Goal: Task Accomplishment & Management: Use online tool/utility

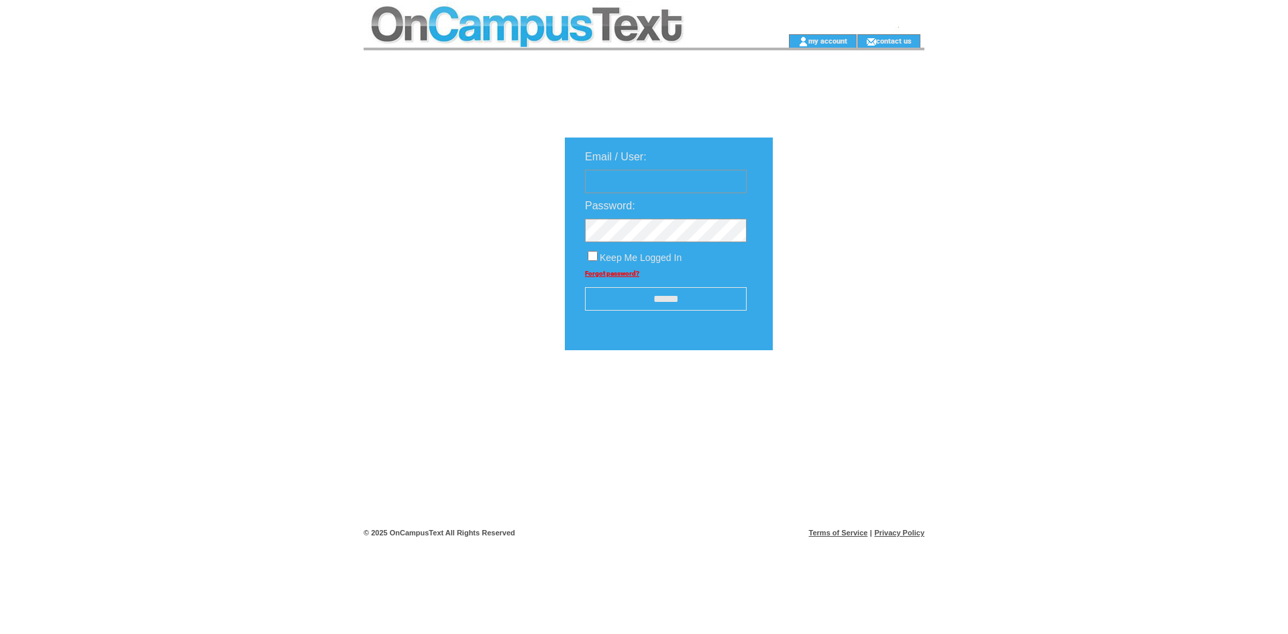
click at [690, 183] on input "text" at bounding box center [666, 181] width 162 height 23
type input "**********"
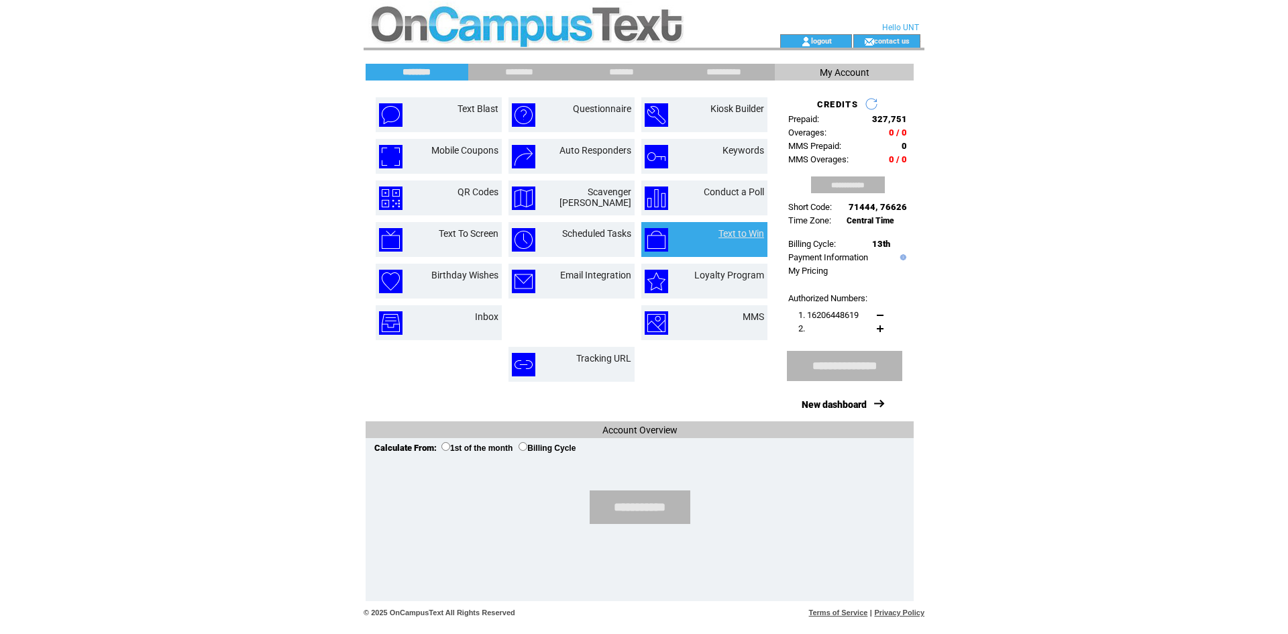
click at [739, 236] on link "Text to Win" at bounding box center [742, 233] width 46 height 11
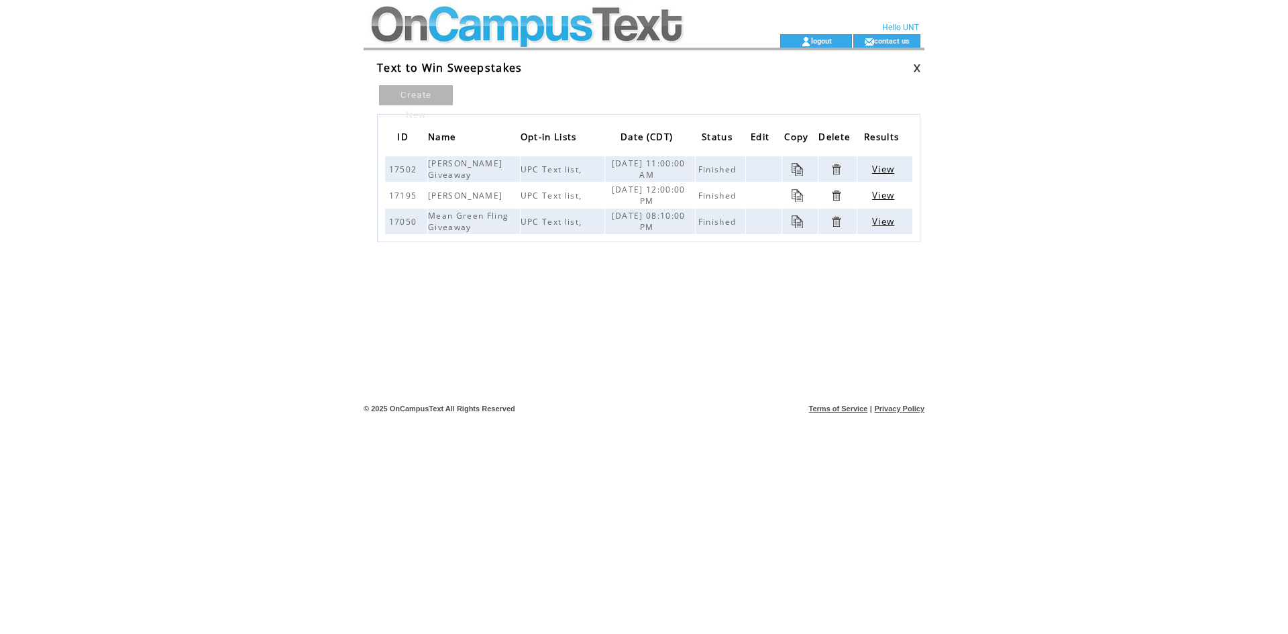
click at [420, 92] on link "Create New" at bounding box center [416, 95] width 74 height 20
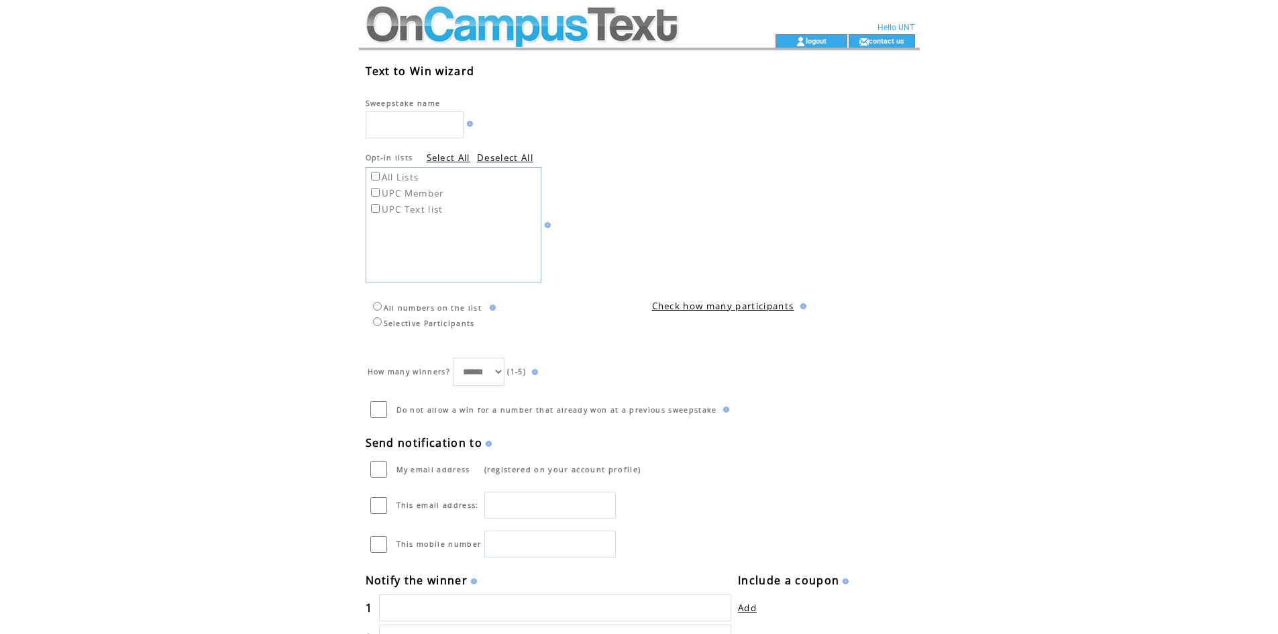
click at [549, 228] on td at bounding box center [546, 224] width 9 height 115
click at [548, 225] on img at bounding box center [546, 225] width 9 height 6
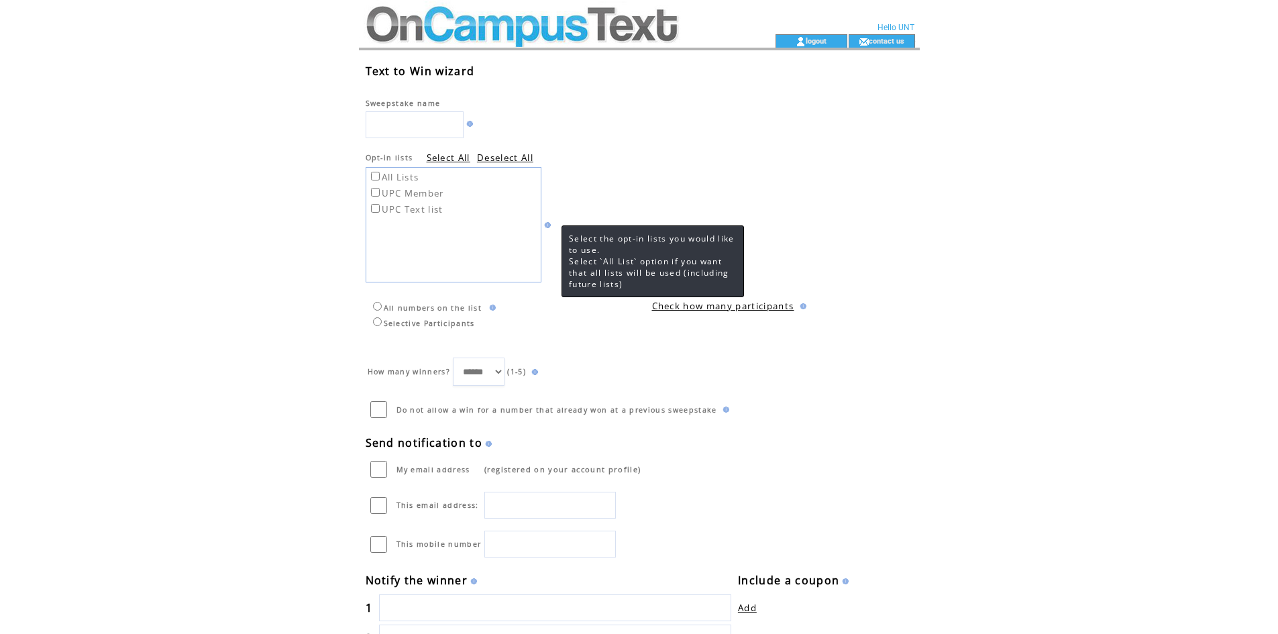
click at [705, 43] on td at bounding box center [543, 40] width 368 height 13
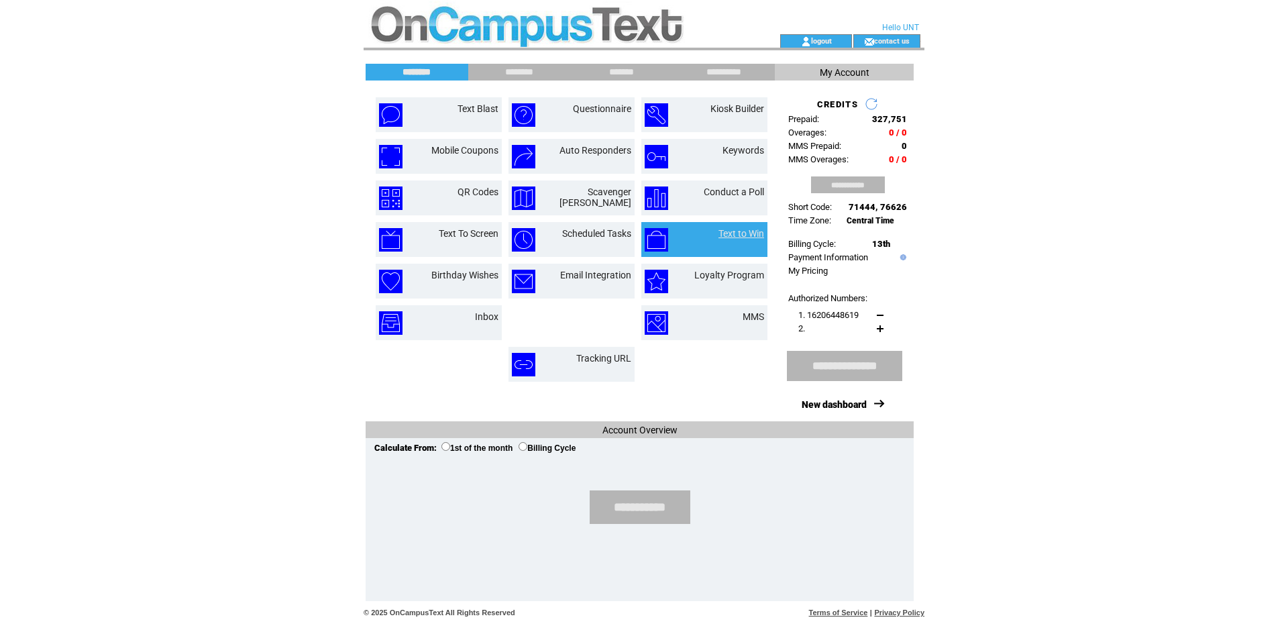
click at [724, 236] on link "Text to Win" at bounding box center [742, 233] width 46 height 11
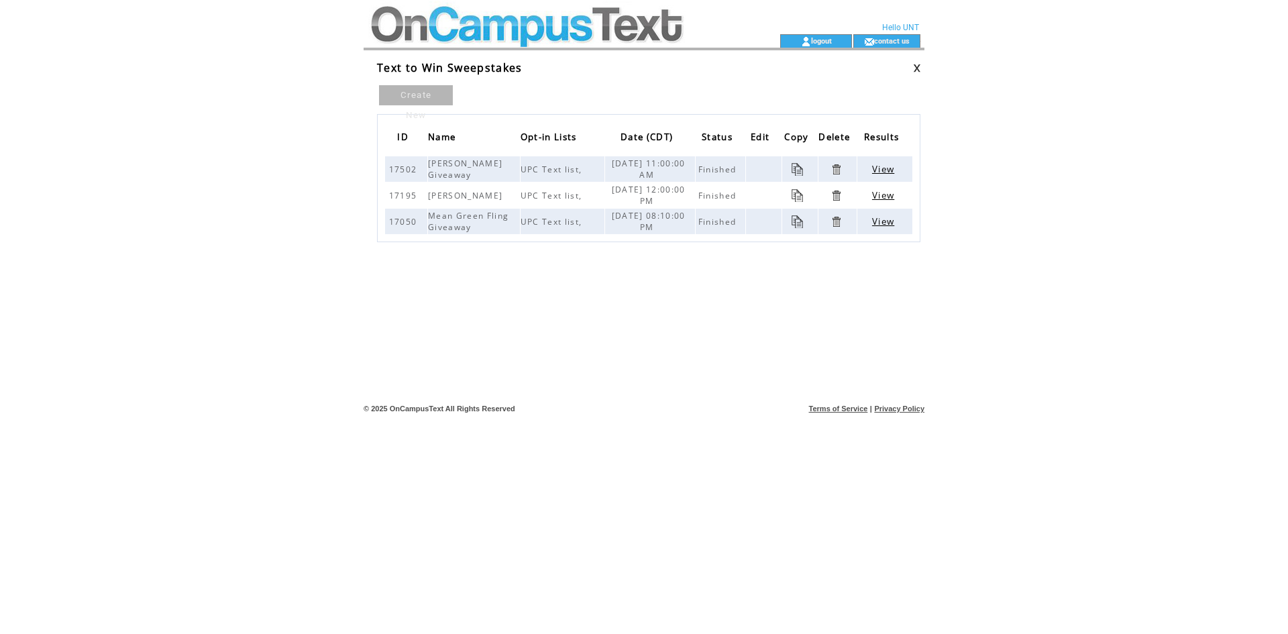
click at [423, 91] on link "Create New" at bounding box center [416, 95] width 74 height 20
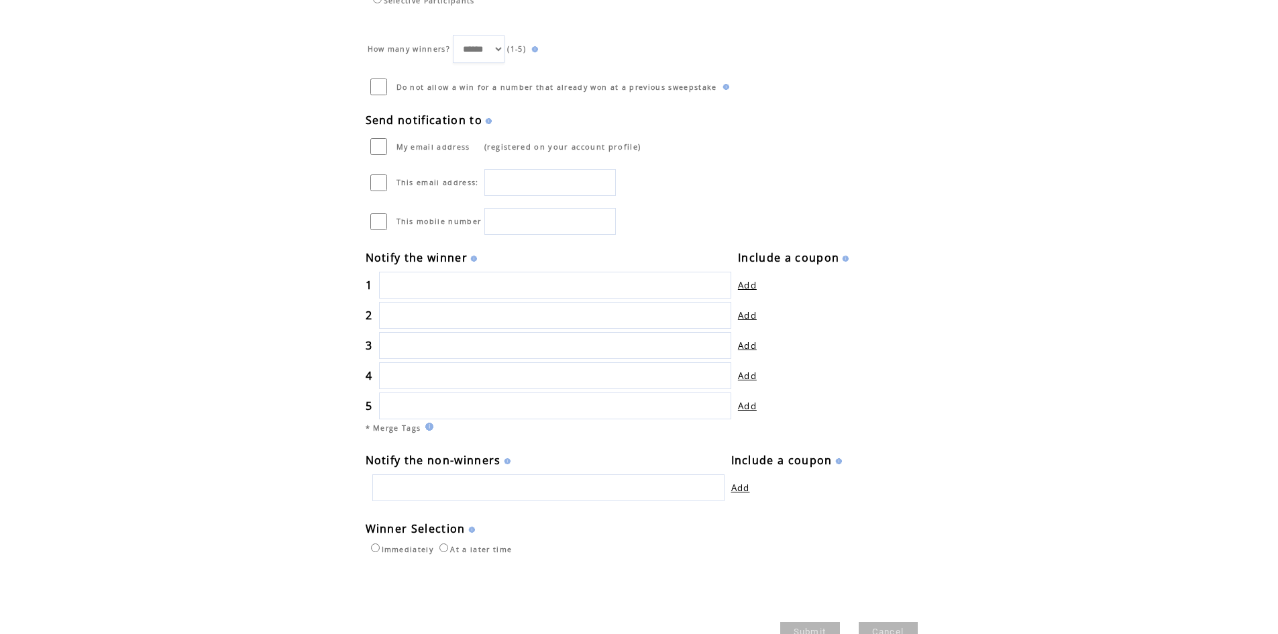
scroll to position [380, 0]
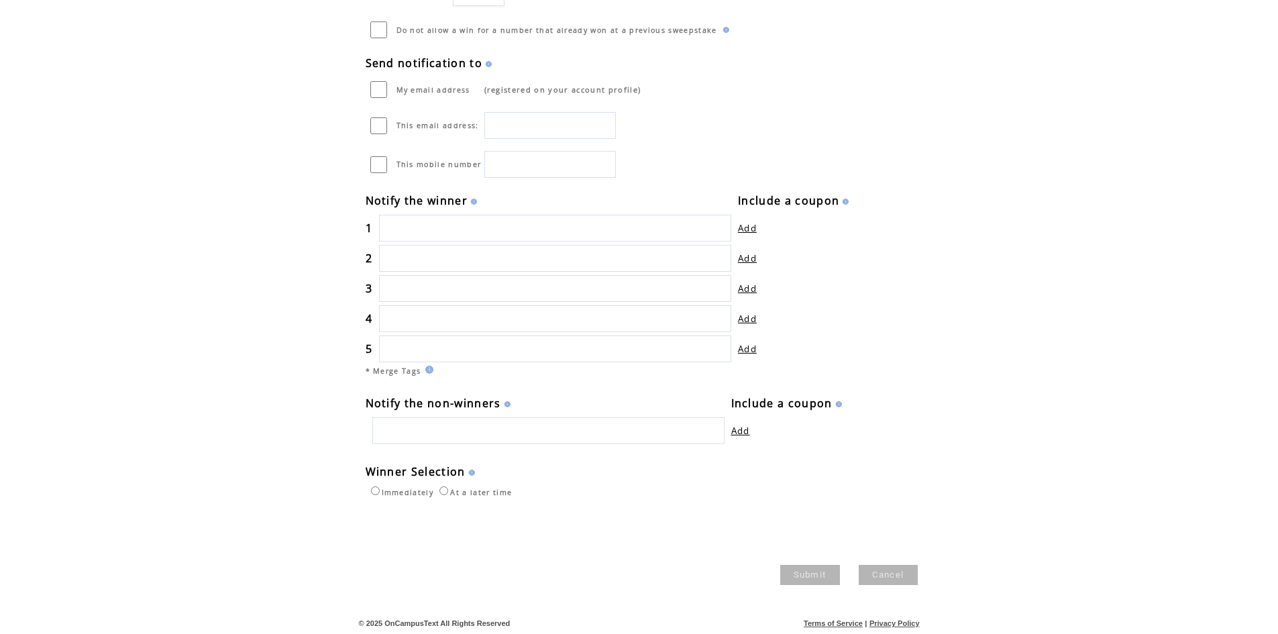
click at [878, 580] on link "Cancel" at bounding box center [888, 575] width 59 height 20
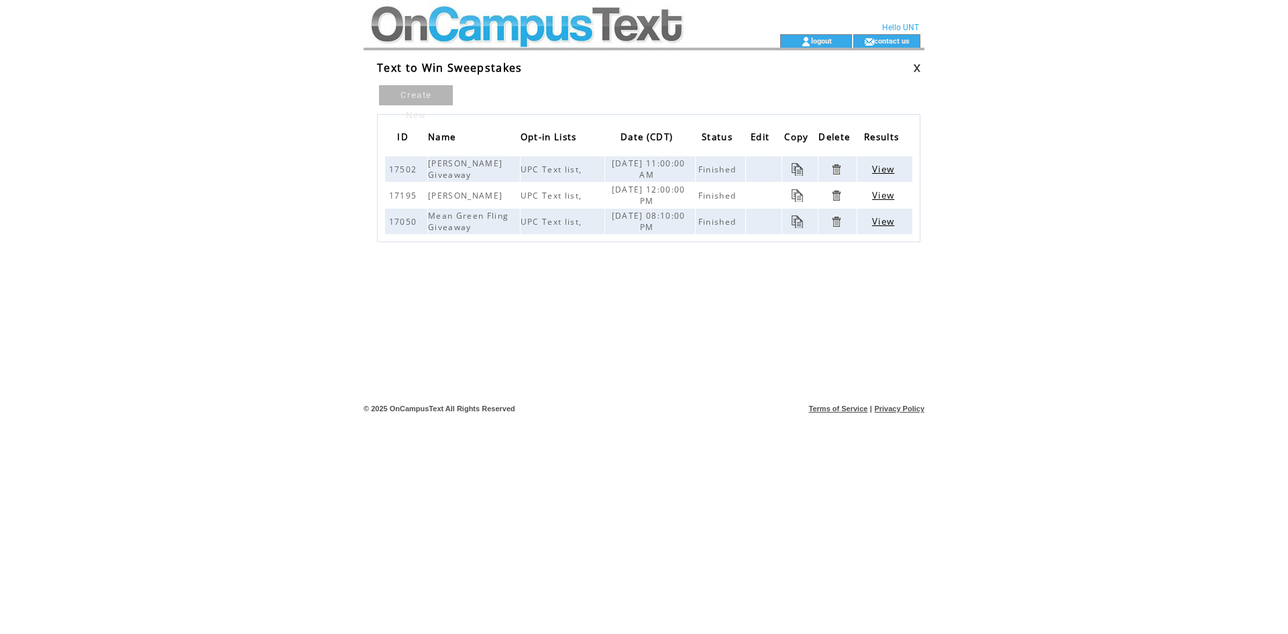
click at [256, 152] on html "**********" at bounding box center [644, 317] width 1288 height 634
click at [478, 36] on td at bounding box center [548, 40] width 368 height 13
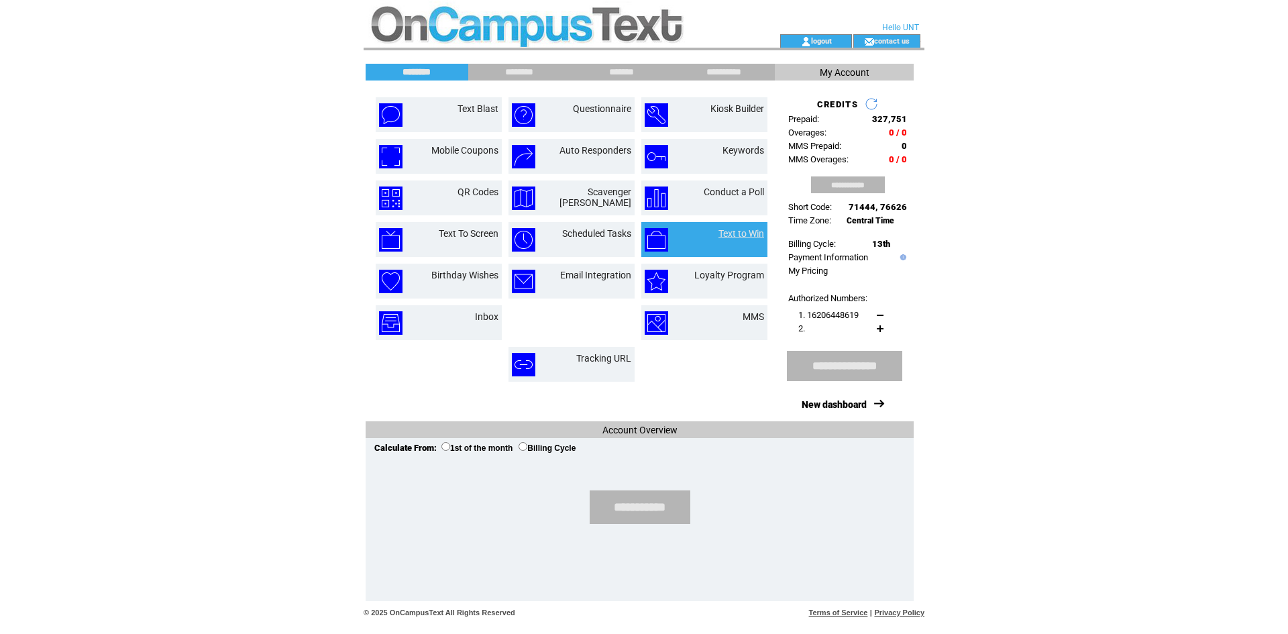
click at [729, 233] on link "Text to Win" at bounding box center [742, 233] width 46 height 11
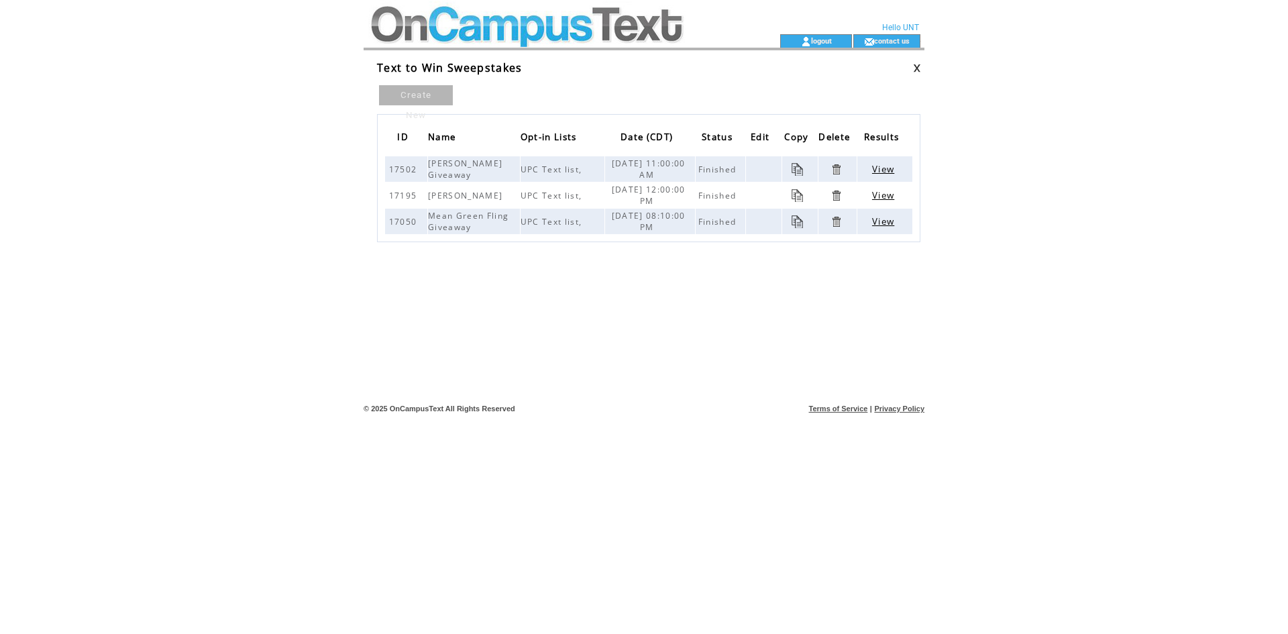
click at [878, 166] on span "View" at bounding box center [883, 169] width 22 height 12
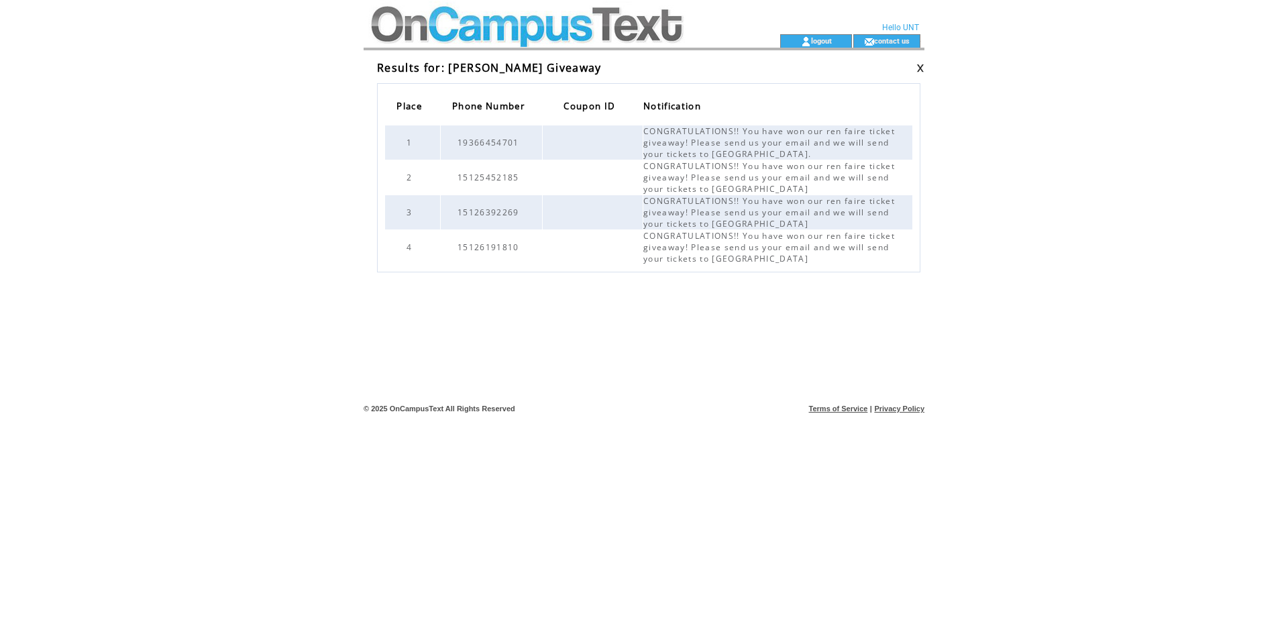
click at [478, 81] on td "Place Phone Number Coupon ID Notification 1 19366454701 CONGRATULATIONS!! You h…" at bounding box center [649, 210] width 551 height 270
click at [420, 97] on span "Place" at bounding box center [411, 108] width 29 height 22
click at [915, 65] on td at bounding box center [911, 67] width 28 height 15
click at [920, 66] on link at bounding box center [921, 68] width 8 height 9
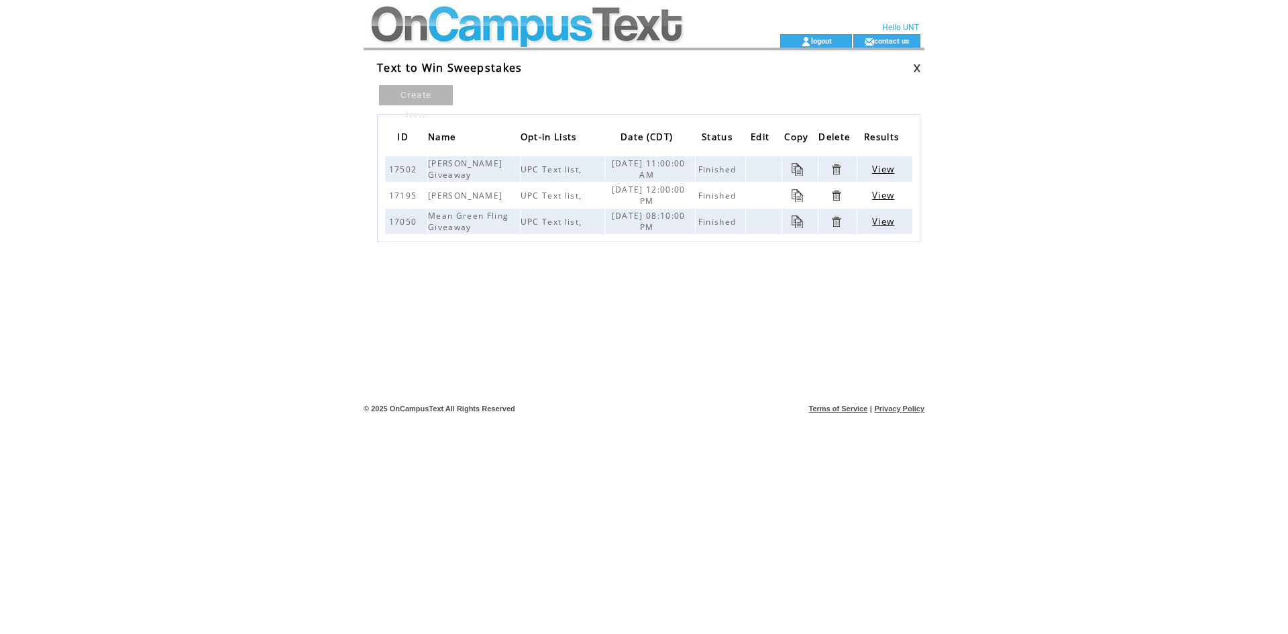
click at [874, 166] on span "View" at bounding box center [883, 169] width 22 height 12
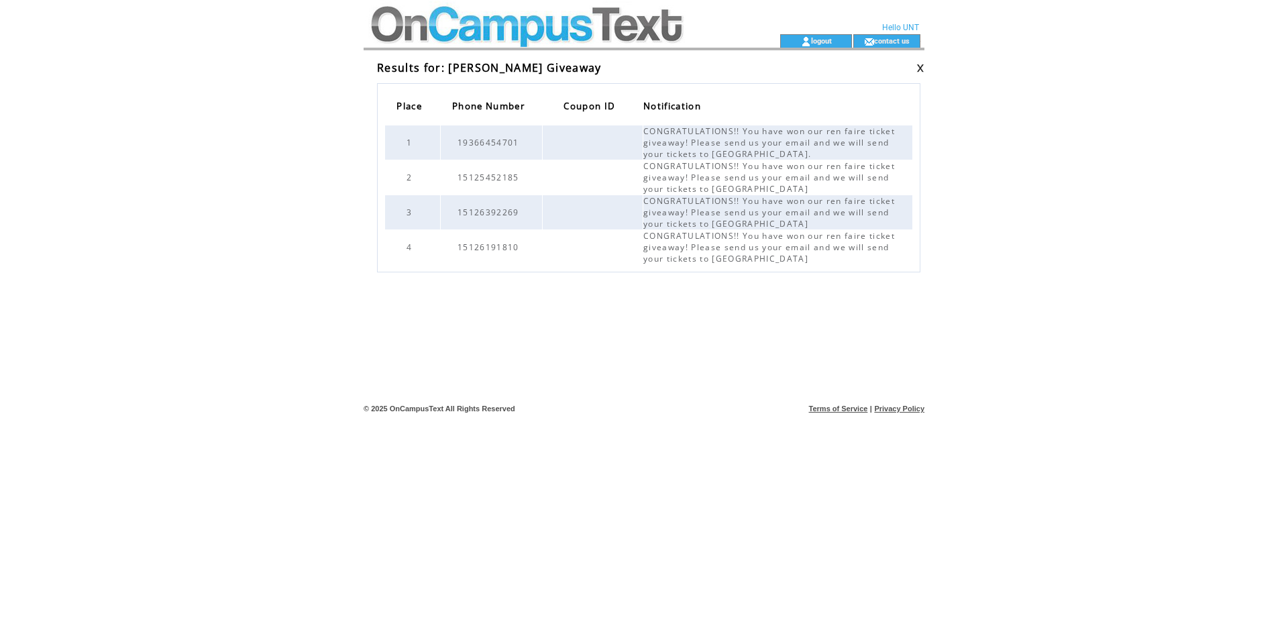
click at [921, 70] on link at bounding box center [921, 68] width 8 height 9
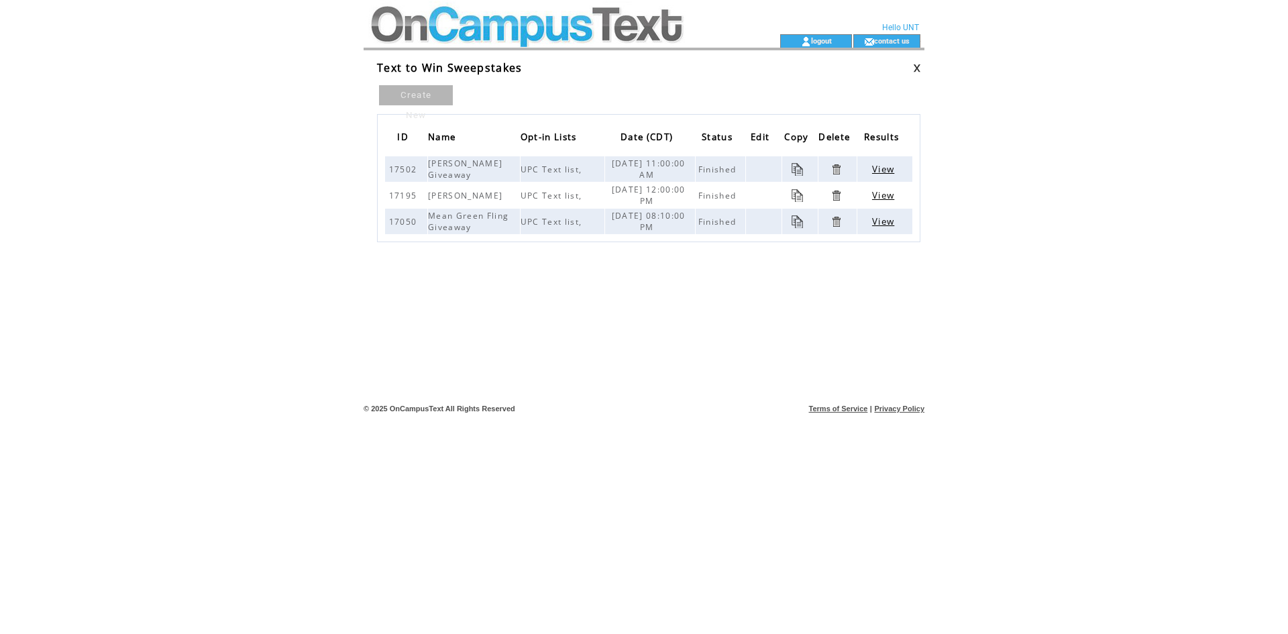
click at [427, 91] on link "Create New" at bounding box center [416, 95] width 74 height 20
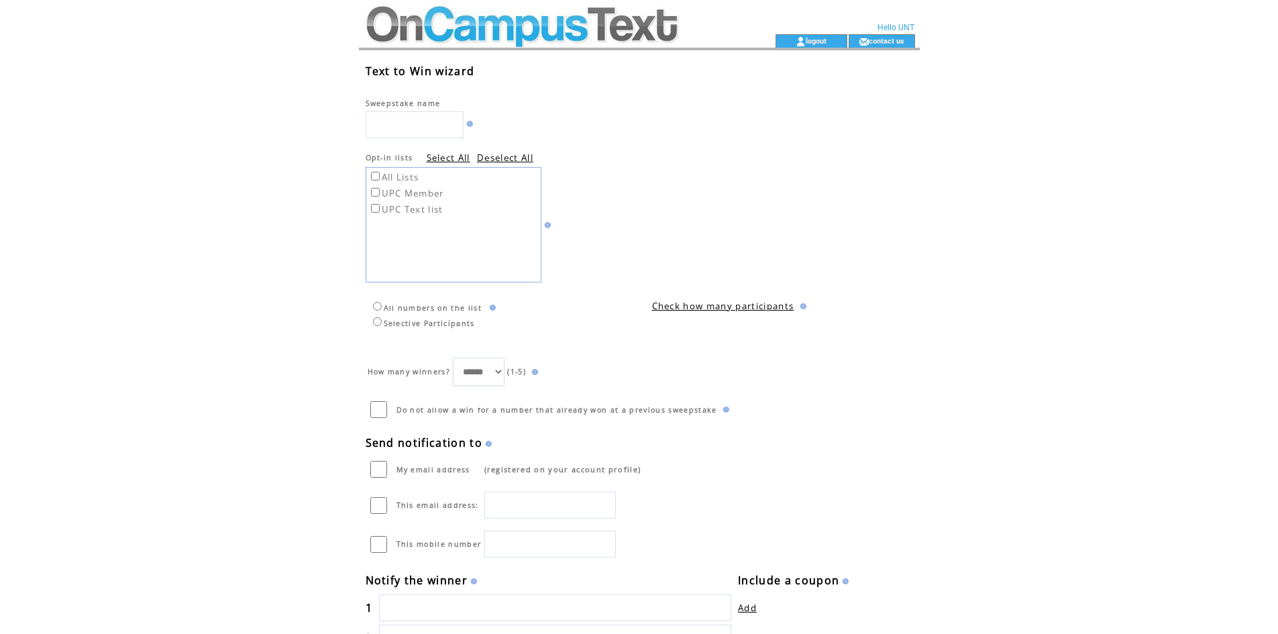
click at [476, 15] on td at bounding box center [543, 17] width 368 height 34
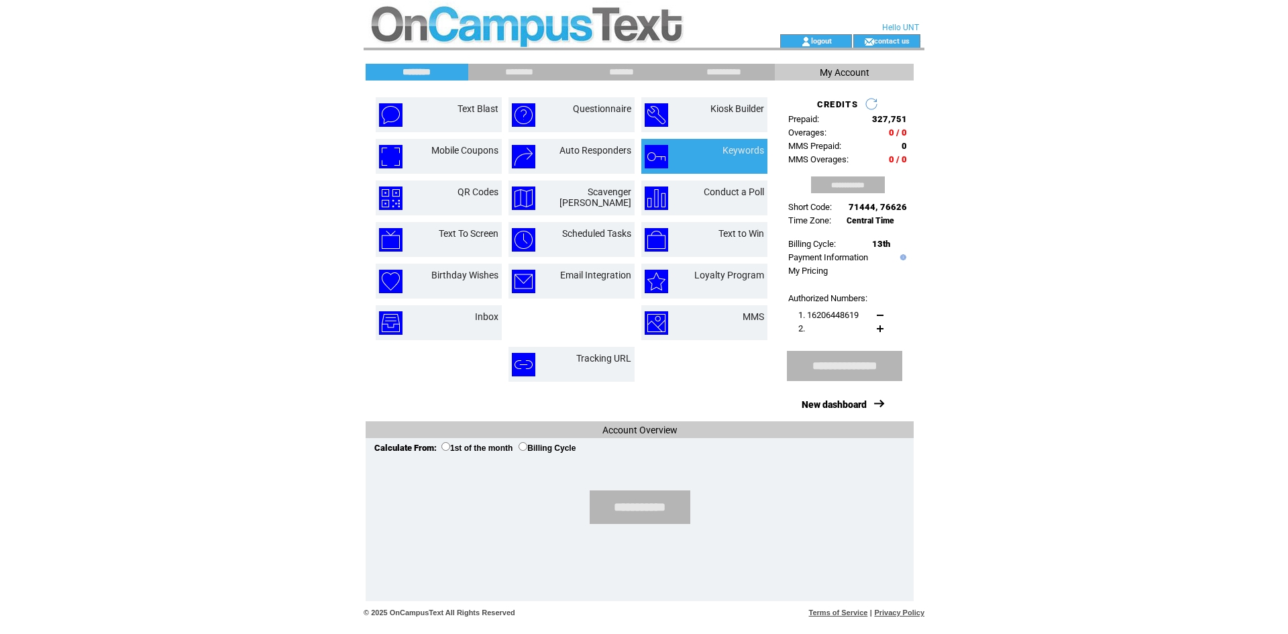
click at [727, 168] on td "Keywords" at bounding box center [728, 156] width 72 height 23
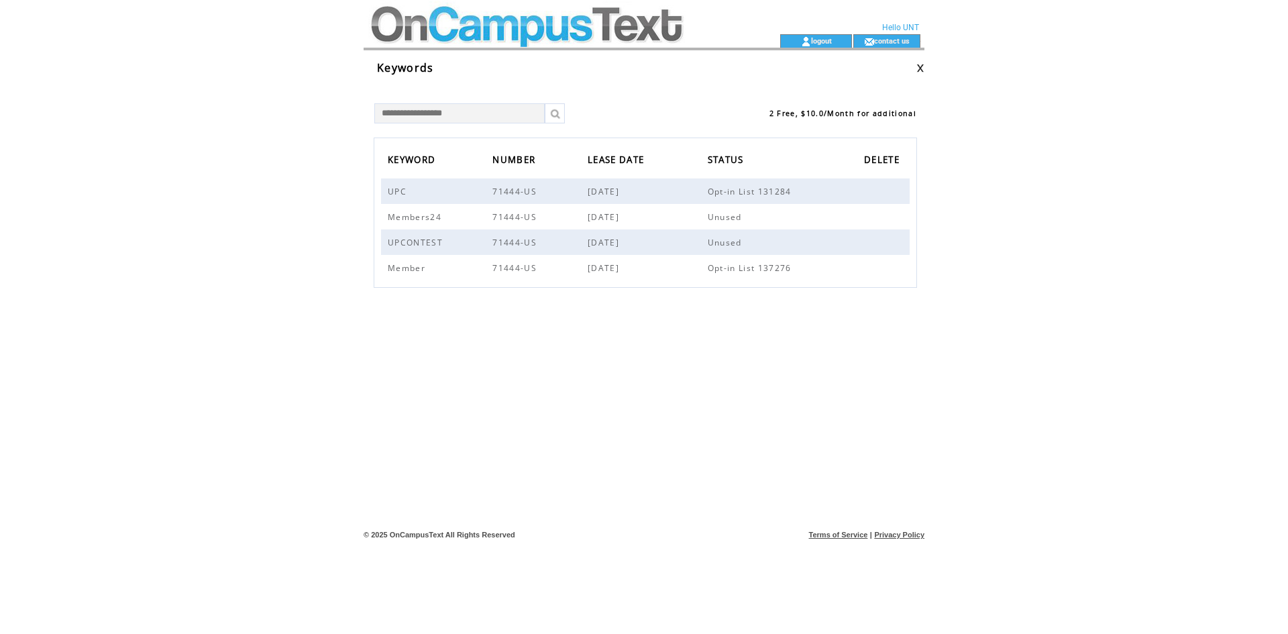
click at [546, 56] on td "Keywords" at bounding box center [644, 62] width 561 height 25
click at [925, 63] on td at bounding box center [925, 34] width 1 height 68
click at [923, 64] on link at bounding box center [921, 68] width 8 height 9
